Goal: Task Accomplishment & Management: Use online tool/utility

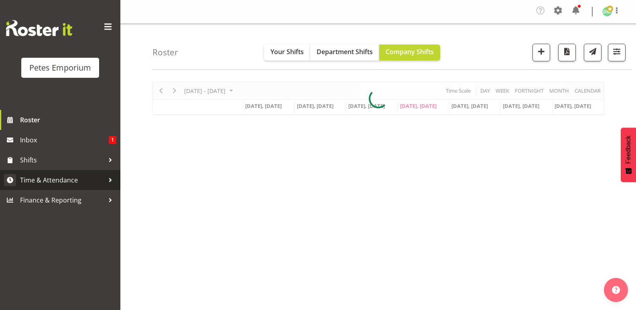
click at [75, 181] on span "Time & Attendance" at bounding box center [62, 180] width 84 height 12
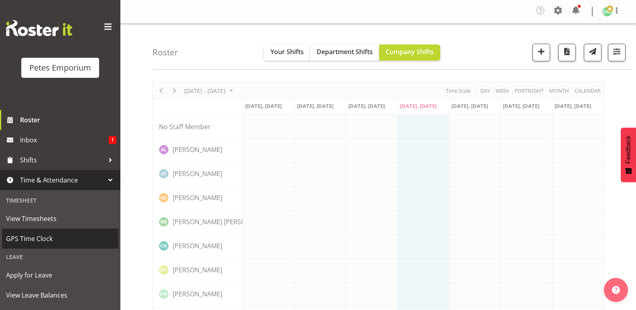
click at [44, 242] on span "GPS Time Clock" at bounding box center [60, 239] width 108 height 12
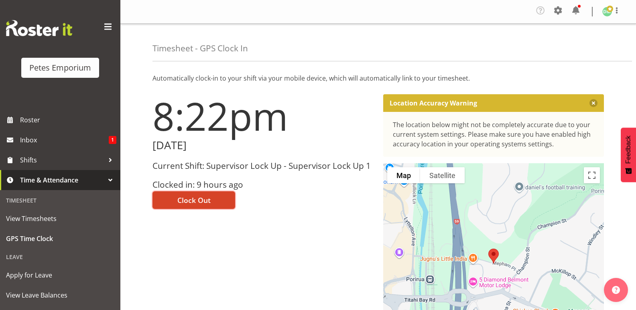
click at [205, 197] on span "Clock Out" at bounding box center [193, 200] width 33 height 10
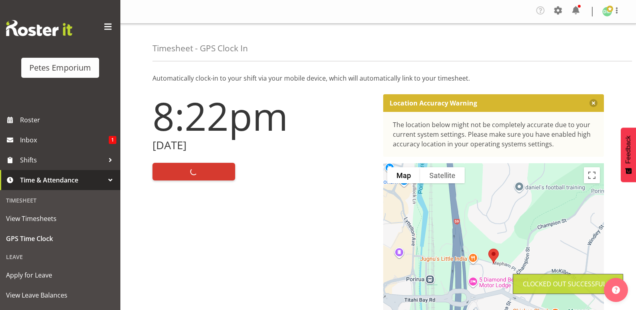
click at [608, 14] on img at bounding box center [607, 12] width 10 height 10
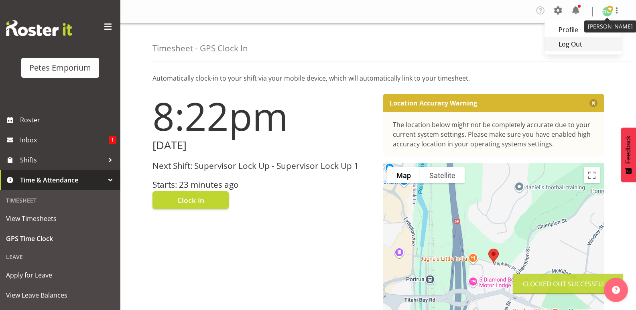
click at [570, 46] on link "Log Out" at bounding box center [582, 44] width 77 height 14
